Goal: Task Accomplishment & Management: Manage account settings

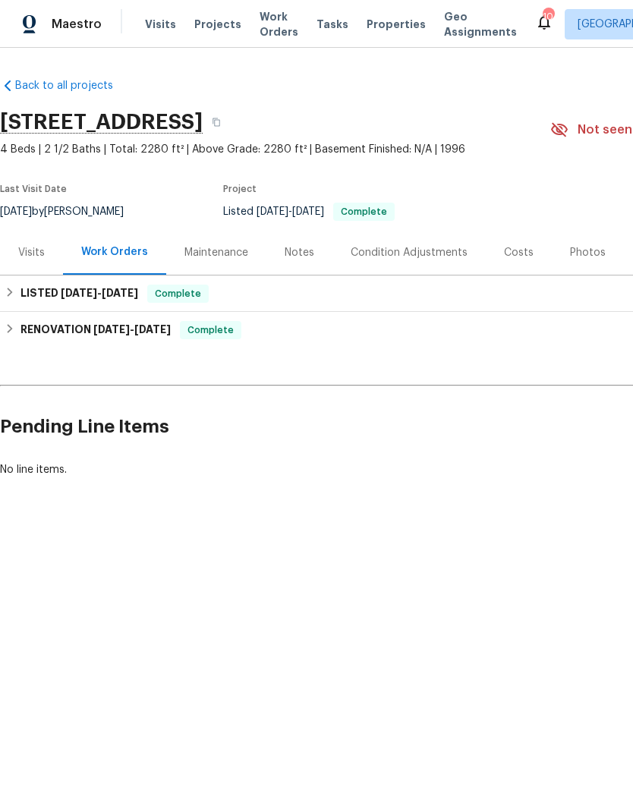
click at [369, 29] on span "Properties" at bounding box center [395, 24] width 59 height 15
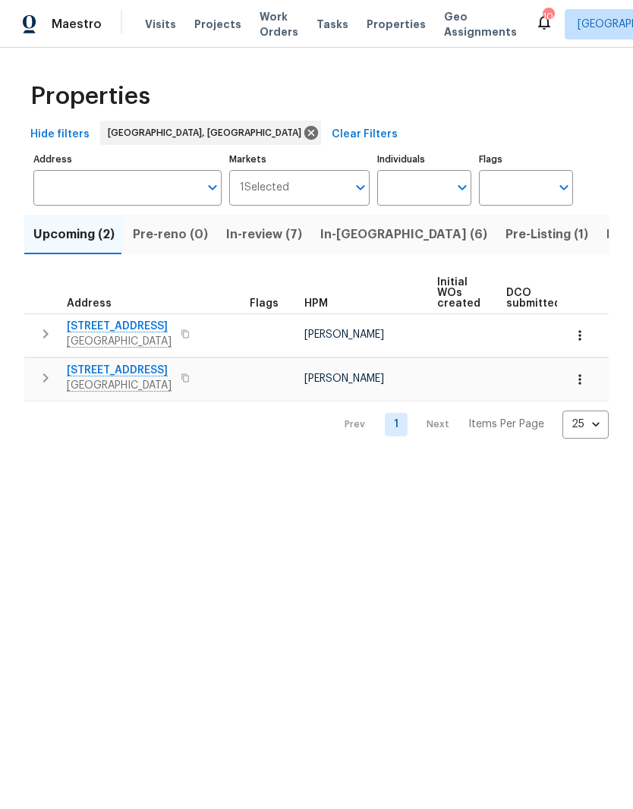
click at [270, 244] on span "In-review (7)" at bounding box center [264, 234] width 76 height 21
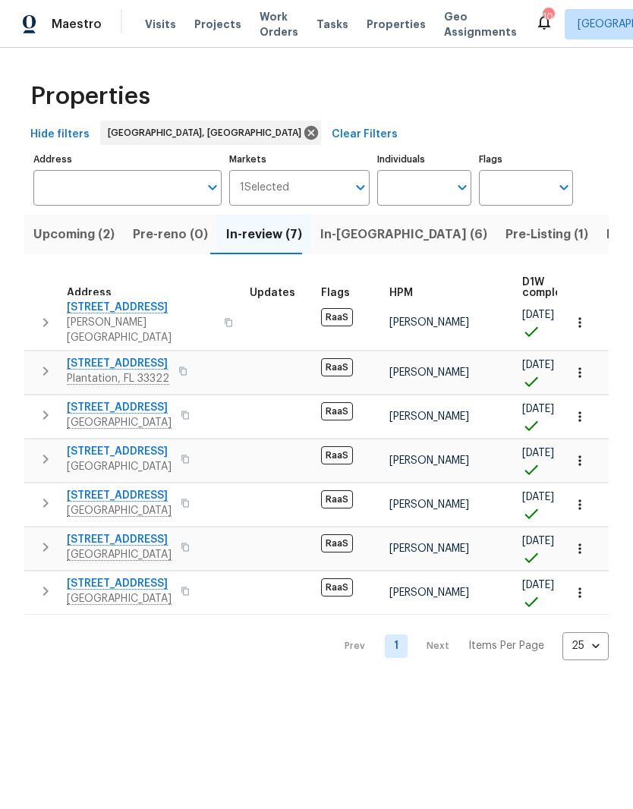
scroll to position [8, 0]
click at [338, 239] on span "In-reno (6)" at bounding box center [403, 234] width 167 height 21
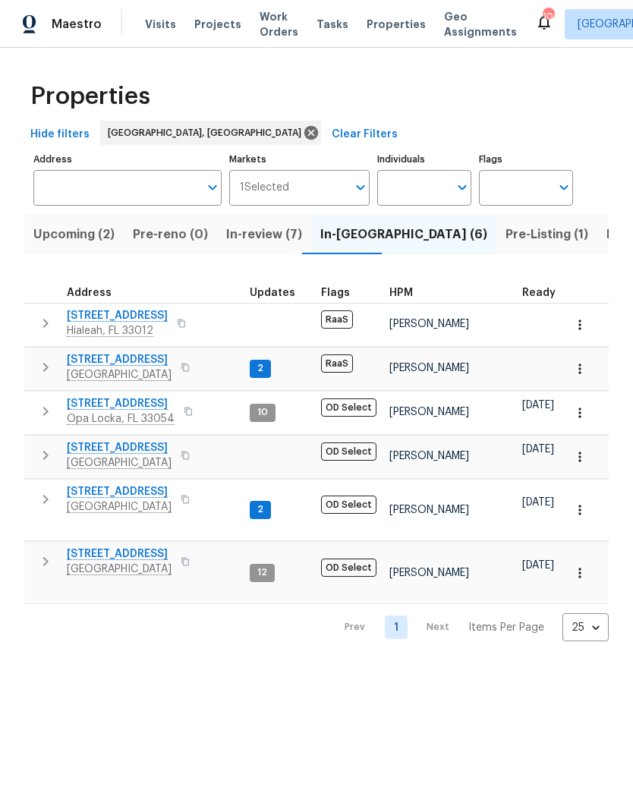
click at [47, 491] on icon "button" at bounding box center [45, 499] width 18 height 18
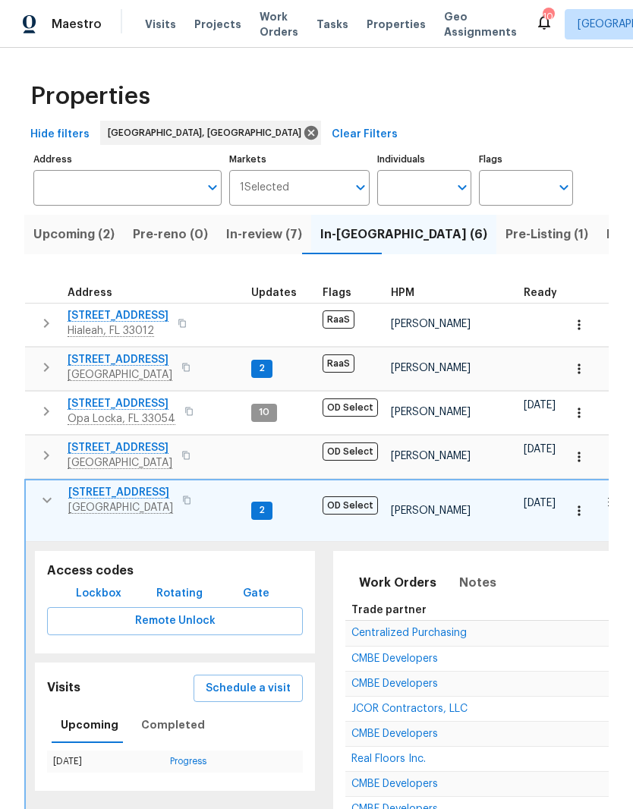
click at [260, 510] on span "2" at bounding box center [262, 510] width 18 height 13
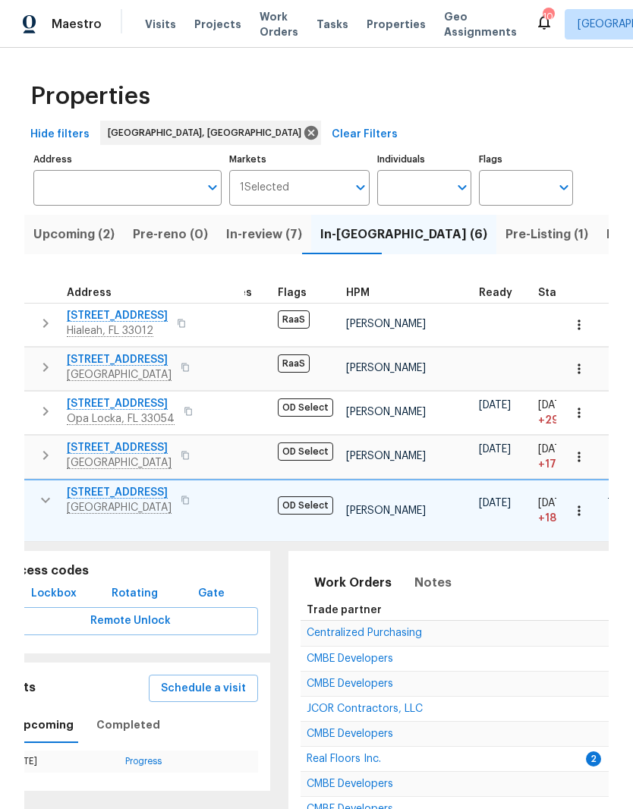
scroll to position [12, 46]
click at [110, 485] on span "12785 Meadowbreeze Dr" at bounding box center [119, 492] width 105 height 15
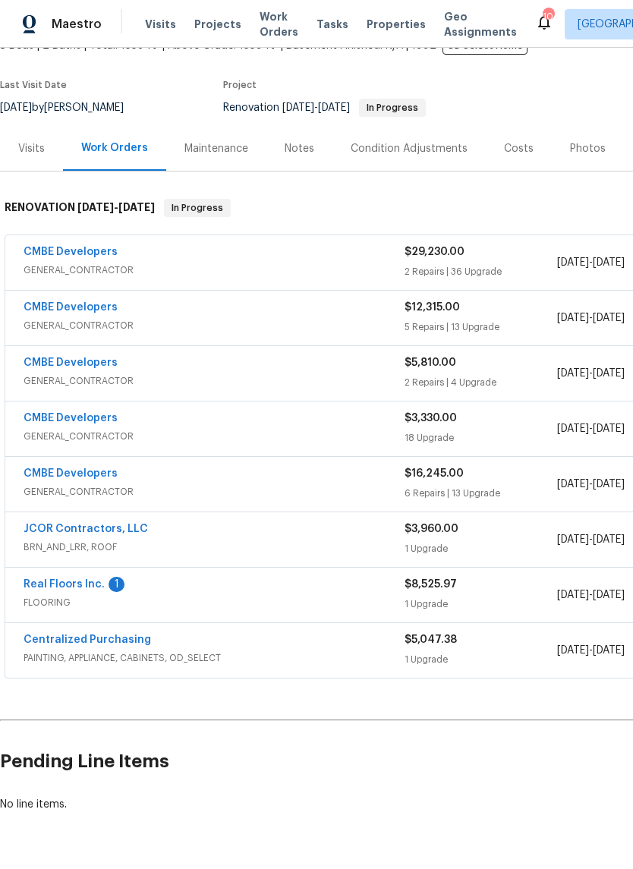
scroll to position [103, 0]
click at [144, 262] on div "CMBE Developers" at bounding box center [214, 254] width 381 height 18
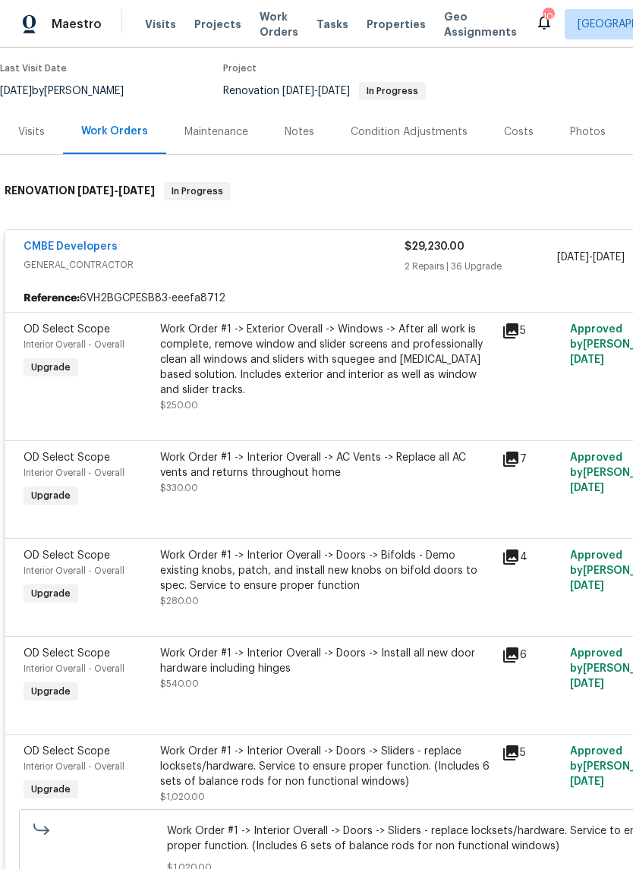
scroll to position [119, 0]
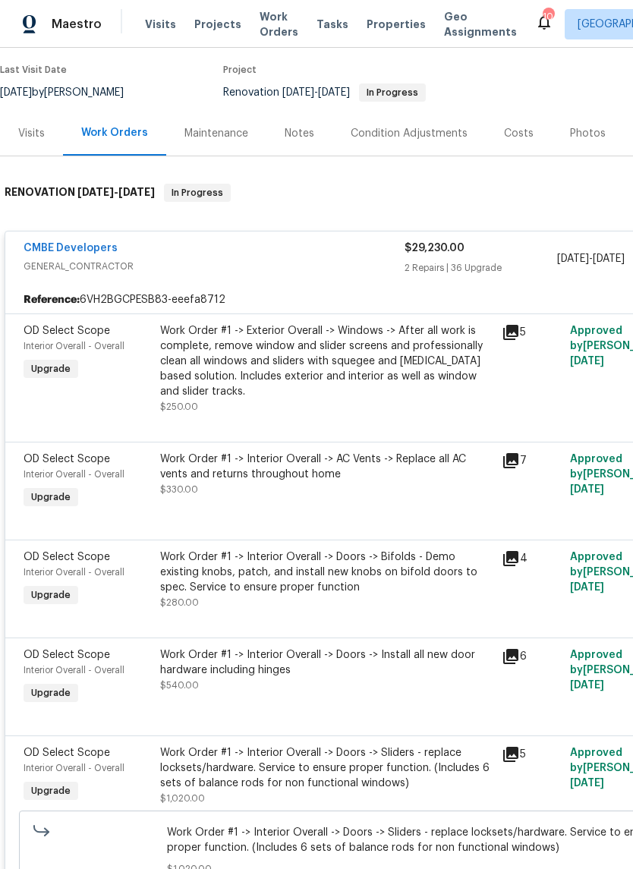
click at [310, 140] on div "Notes" at bounding box center [300, 133] width 30 height 15
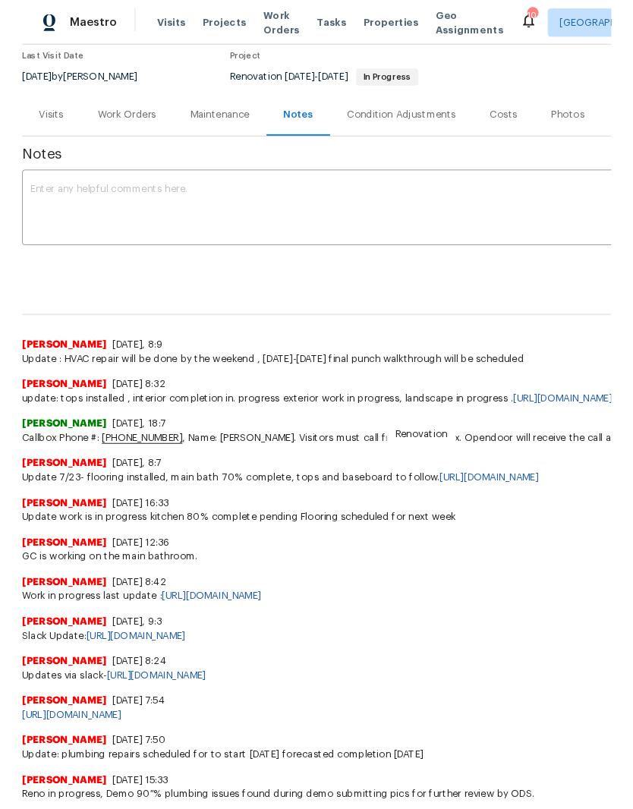
scroll to position [129, 0]
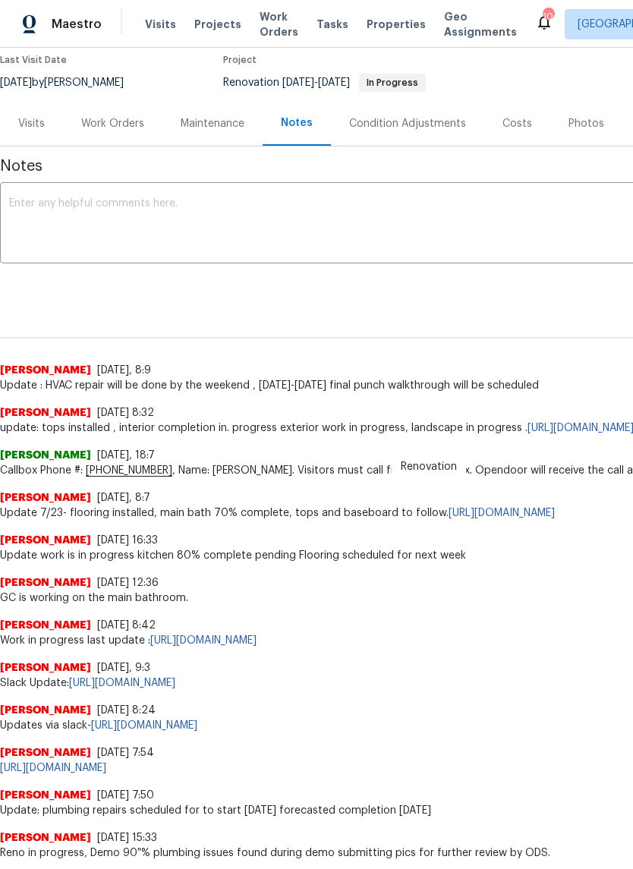
click at [342, 193] on div "x ​" at bounding box center [428, 224] width 857 height 77
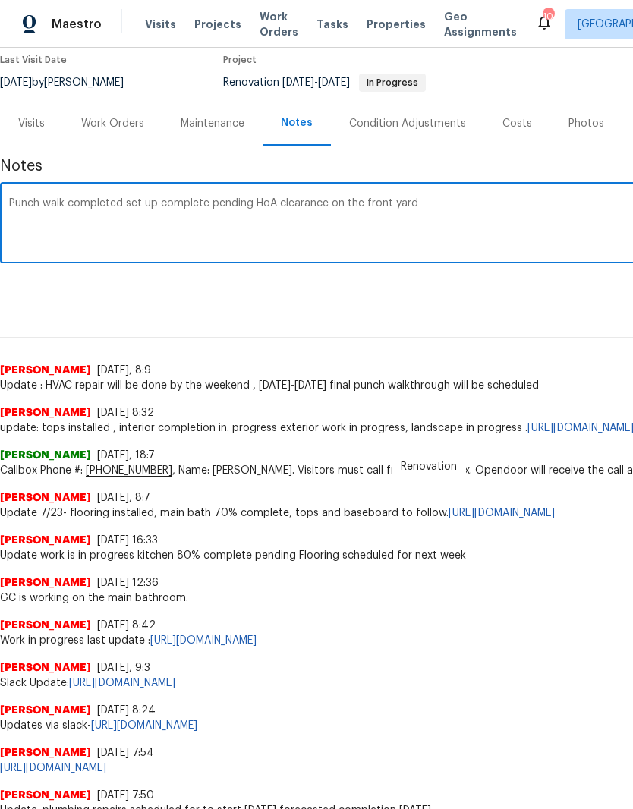
click at [439, 212] on textarea "Punch walk completed set up complete pending HoA clearance on the front yard" at bounding box center [428, 224] width 839 height 53
click at [433, 205] on textarea "Punch walk completed set up complete pending HoA clearance on the front yard dr…" at bounding box center [428, 224] width 839 height 53
click at [505, 200] on textarea "Punch walk completed set up complete pending HoA clearance on the front yard st…" at bounding box center [428, 224] width 839 height 53
click at [327, 194] on div "Punch walk completed set up complete pending HoA clearance on the front yard st…" at bounding box center [428, 224] width 857 height 77
click at [322, 200] on textarea "Punch walk completed set up complete pending HoA clearance on the front yard st…" at bounding box center [428, 224] width 839 height 53
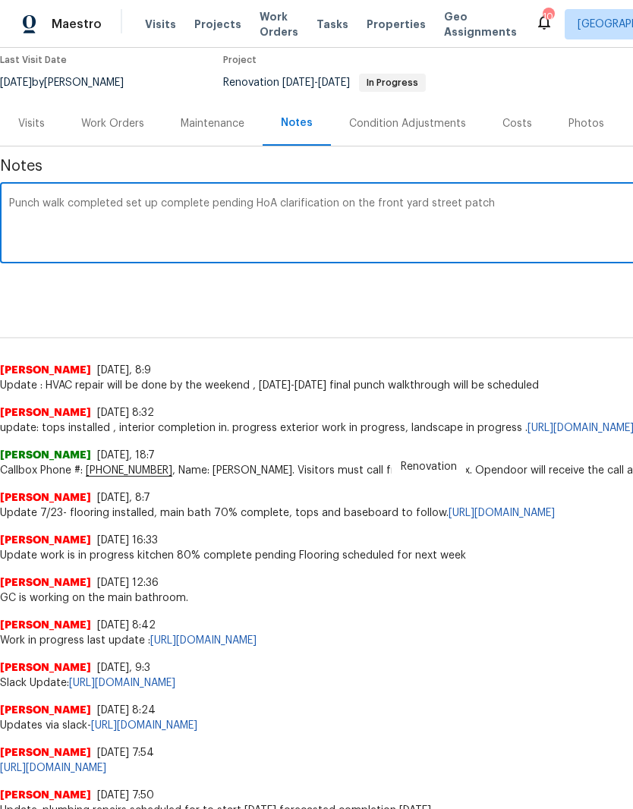
click at [542, 206] on textarea "Punch walk completed set up complete pending HoA clarification on the front yar…" at bounding box center [428, 224] width 839 height 53
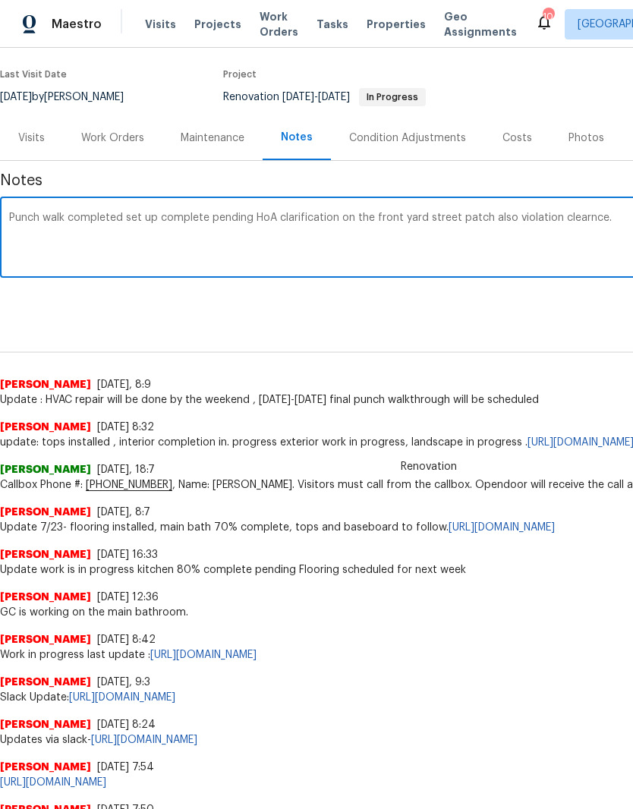
scroll to position [114, 0]
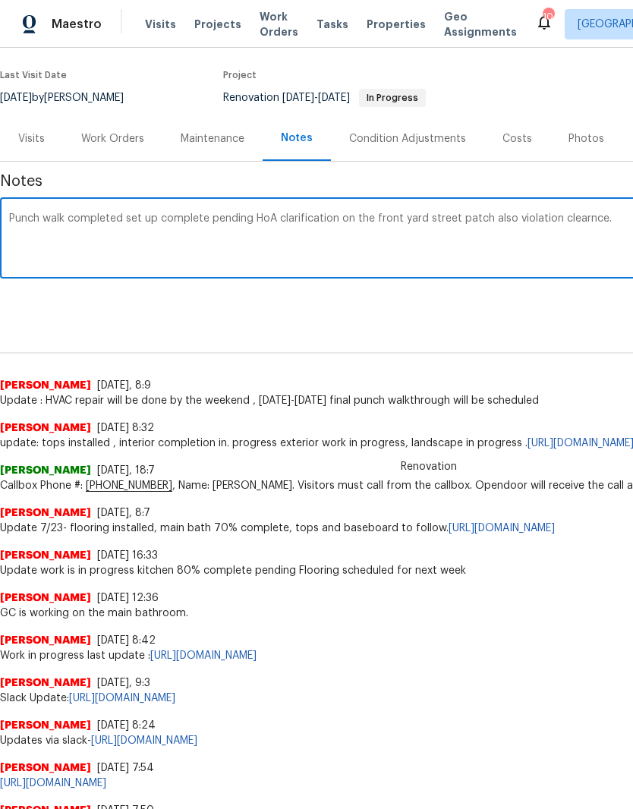
click at [5, 215] on div "Punch walk completed set up complete pending HoA clarification on the front yar…" at bounding box center [428, 239] width 857 height 77
click at [18, 225] on textarea "Punch walk completed set up complete pending HoA clarification on the front yar…" at bounding box center [428, 239] width 839 height 53
click at [24, 222] on textarea "Punch walk completed set up complete pending HoA clarification on the front yar…" at bounding box center [428, 239] width 839 height 53
click at [14, 215] on textarea "Punch walk completed set up complete pending HoA clarification on the front yar…" at bounding box center [428, 239] width 839 height 53
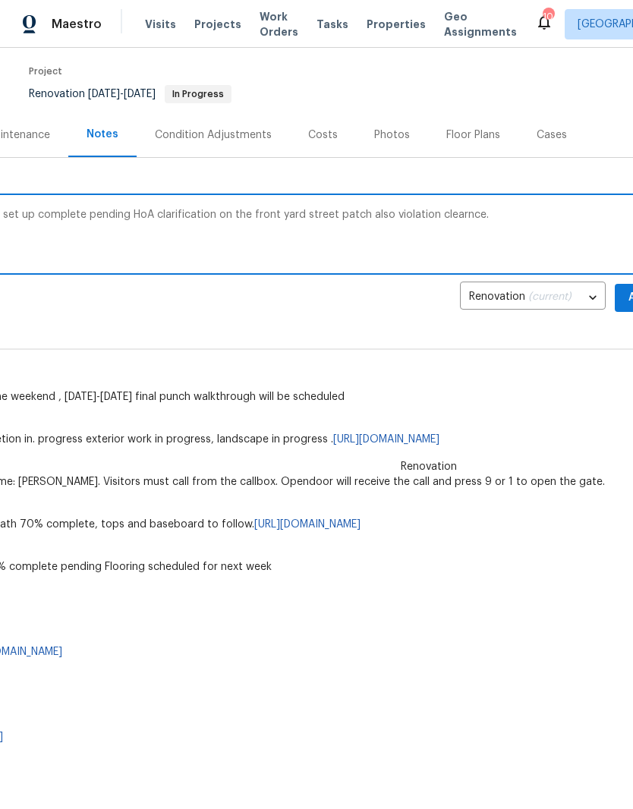
scroll to position [119, 213]
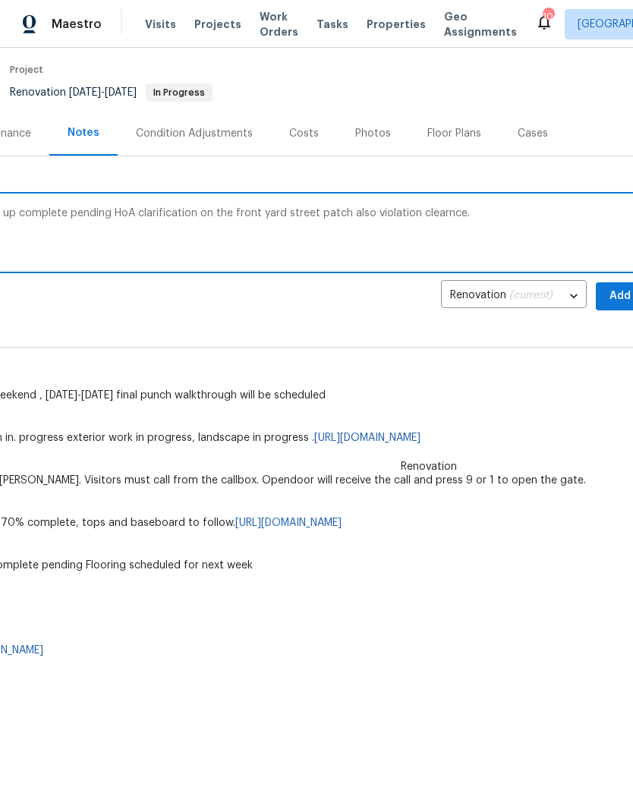
click at [492, 222] on textarea "Final update - Punch walk completed set up complete pending HoA clarification o…" at bounding box center [215, 234] width 839 height 53
click at [434, 221] on textarea "Final update - Punch walk completed set up complete pending HoA clarification o…" at bounding box center [215, 234] width 839 height 53
type textarea "Final update - Punch walk completed set up complete pending HoA clarification o…"
click at [426, 203] on div "Final update - Punch walk completed set up complete pending HoA clarification o…" at bounding box center [215, 234] width 857 height 77
click at [527, 226] on textarea "Final update - Punch walk completed set up complete pending HoA clarification o…" at bounding box center [215, 234] width 839 height 53
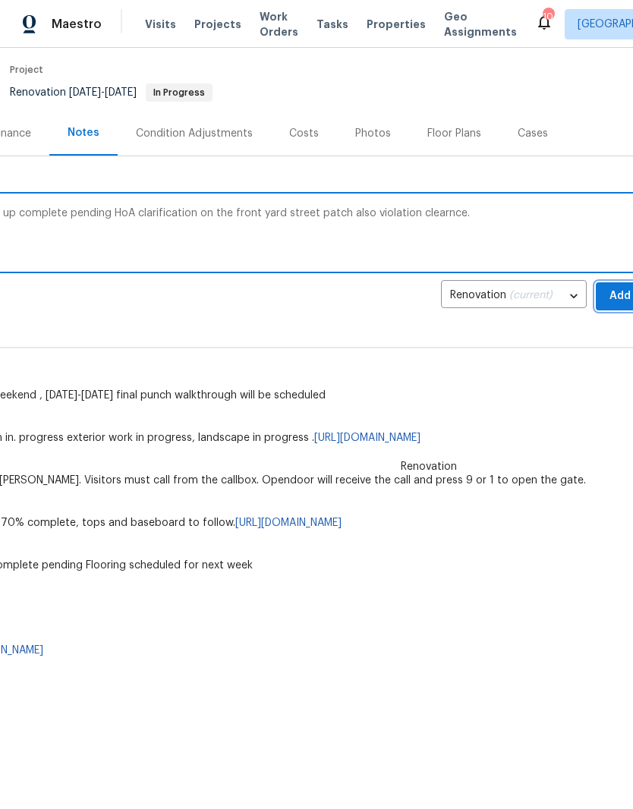
click at [620, 294] on span "Add" at bounding box center [620, 296] width 24 height 19
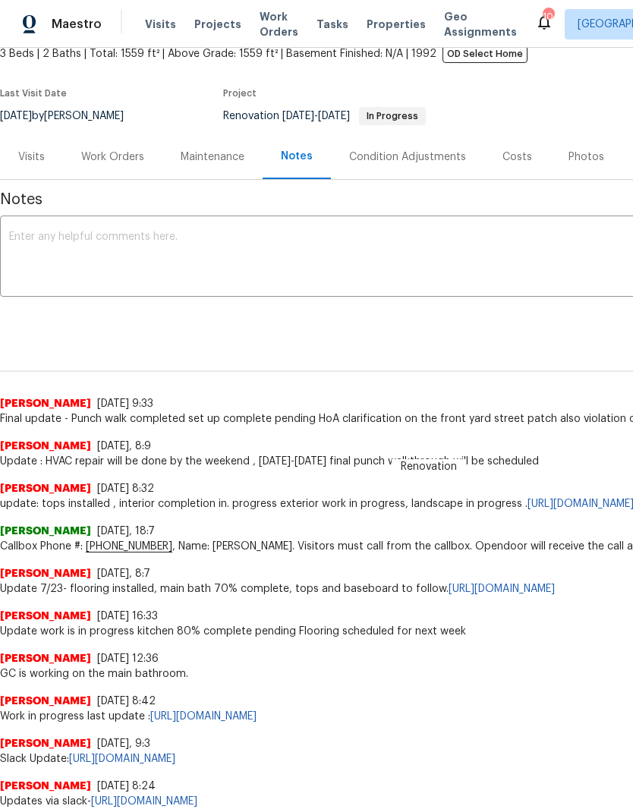
scroll to position [96, 0]
click at [151, 25] on span "Visits" at bounding box center [160, 24] width 31 height 15
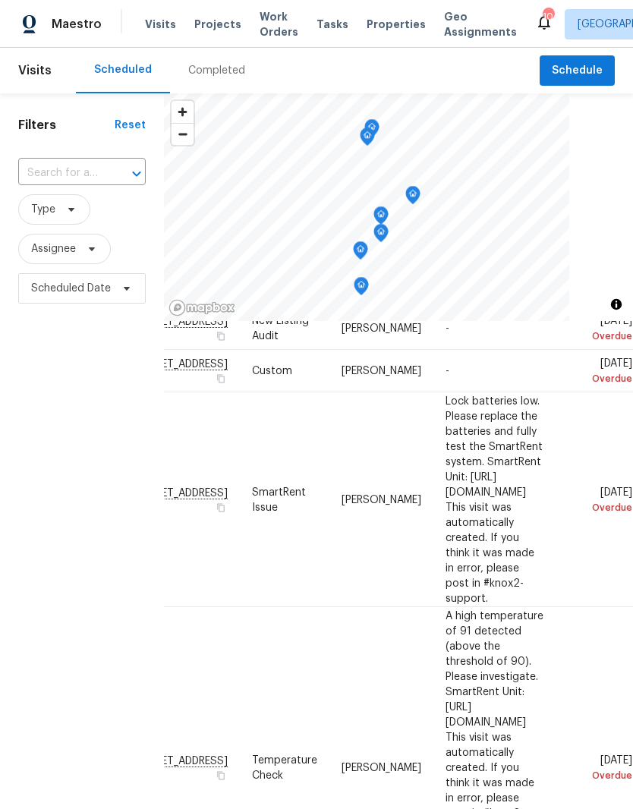
scroll to position [262, 144]
click at [0, 0] on icon at bounding box center [0, 0] width 0 height 0
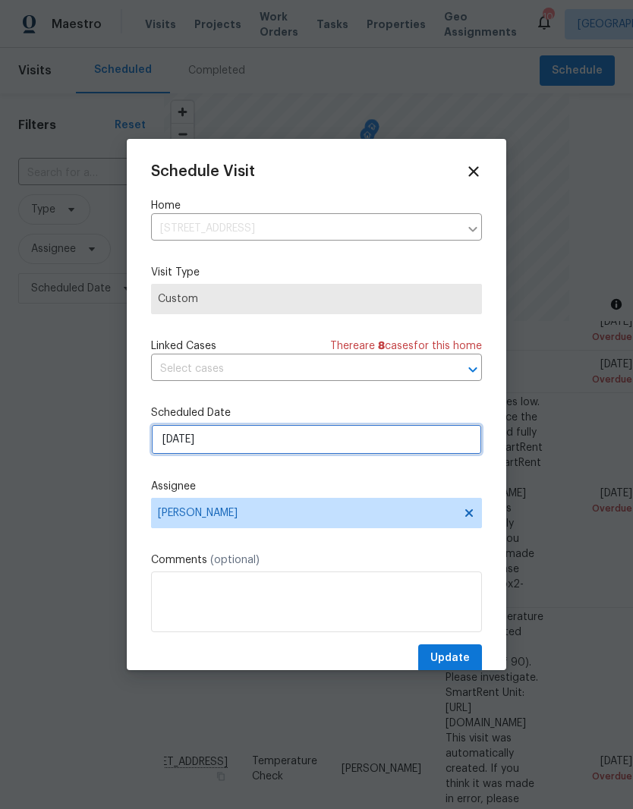
click at [290, 444] on input "[DATE]" at bounding box center [316, 439] width 331 height 30
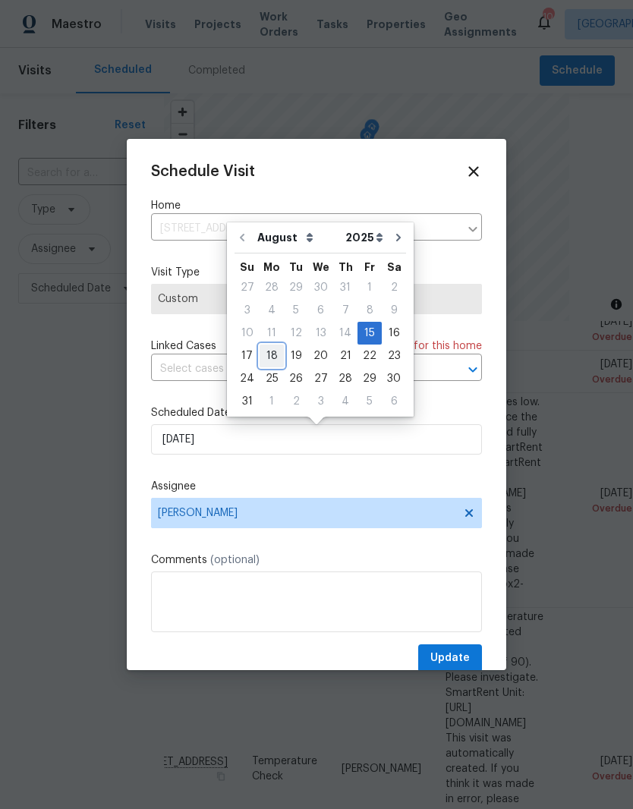
click at [276, 358] on div "18" at bounding box center [271, 355] width 24 height 21
type input "[DATE]"
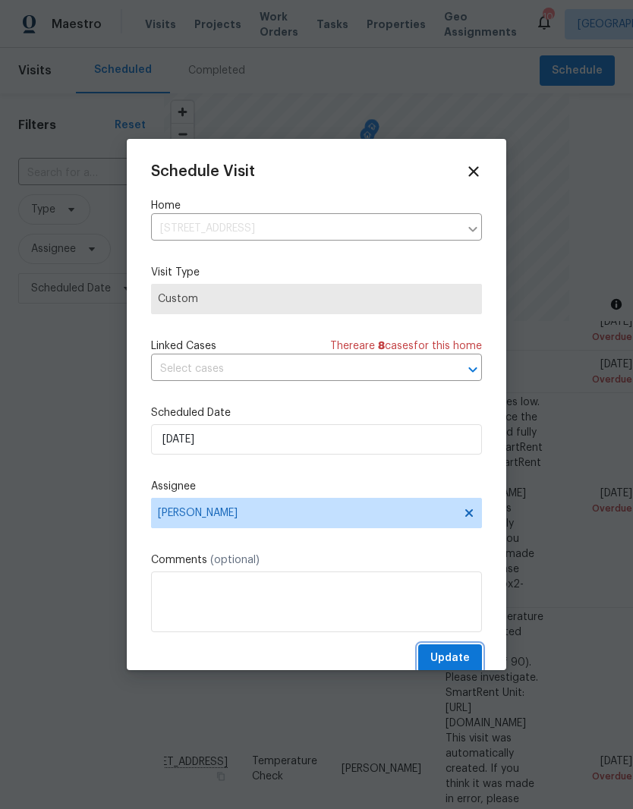
click at [456, 652] on button "Update" at bounding box center [450, 658] width 64 height 28
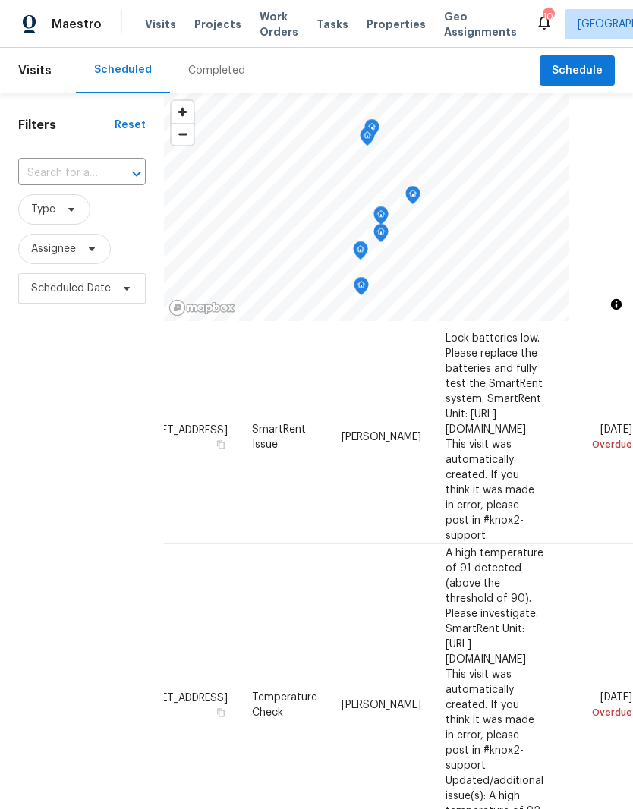
scroll to position [285, 144]
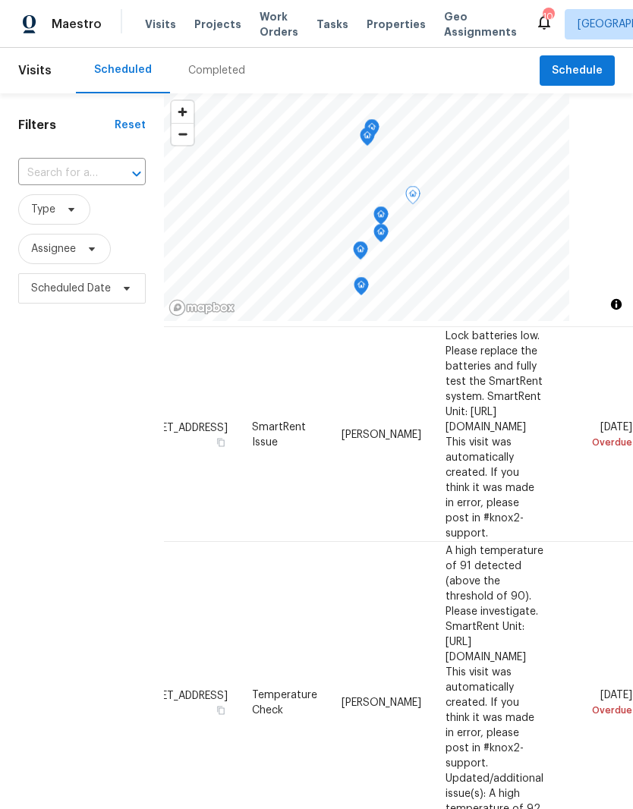
click at [0, 0] on icon at bounding box center [0, 0] width 0 height 0
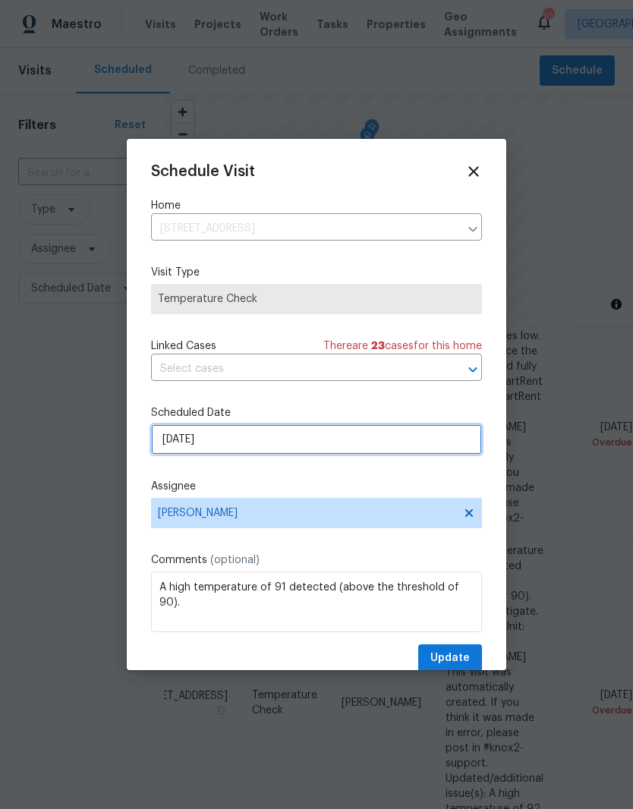
click at [364, 450] on input "[DATE]" at bounding box center [316, 439] width 331 height 30
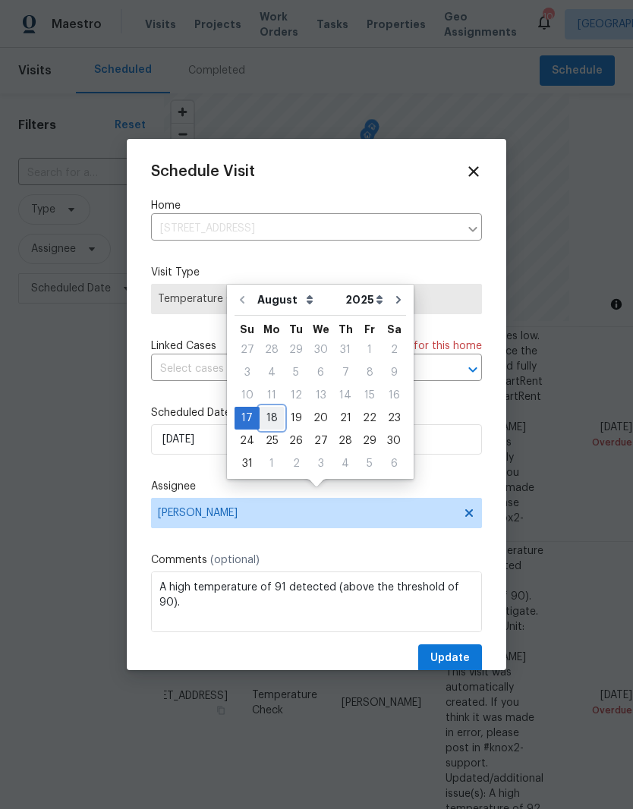
click at [278, 407] on div "18" at bounding box center [271, 417] width 24 height 21
type input "[DATE]"
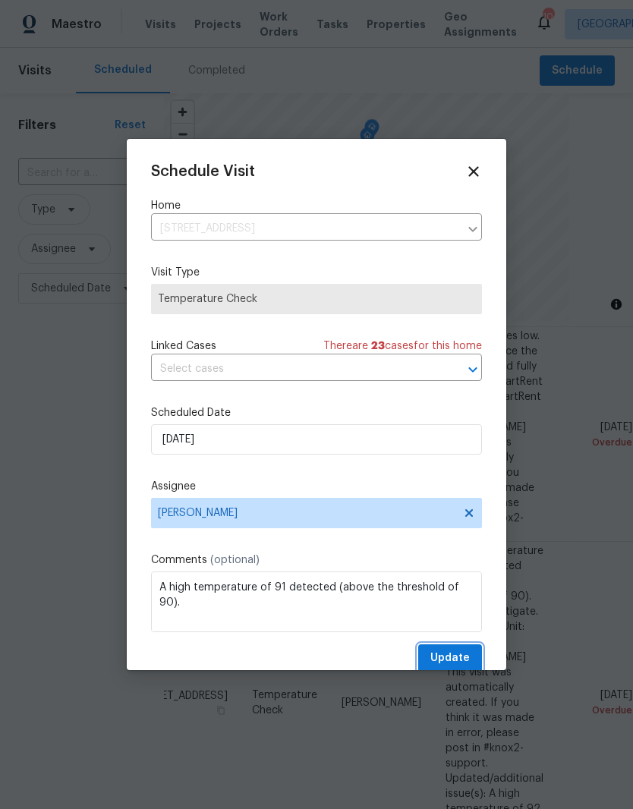
click at [458, 658] on span "Update" at bounding box center [449, 658] width 39 height 19
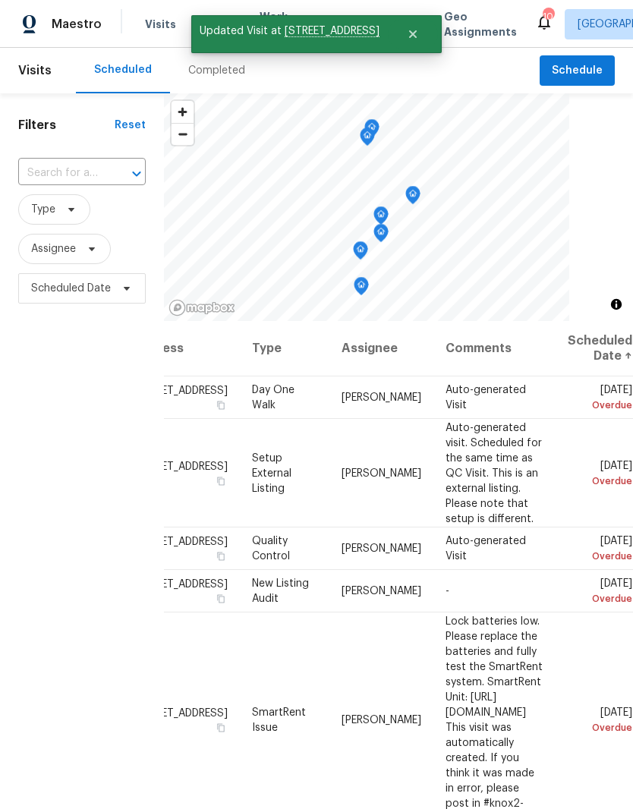
scroll to position [0, 144]
